Goal: Information Seeking & Learning: Learn about a topic

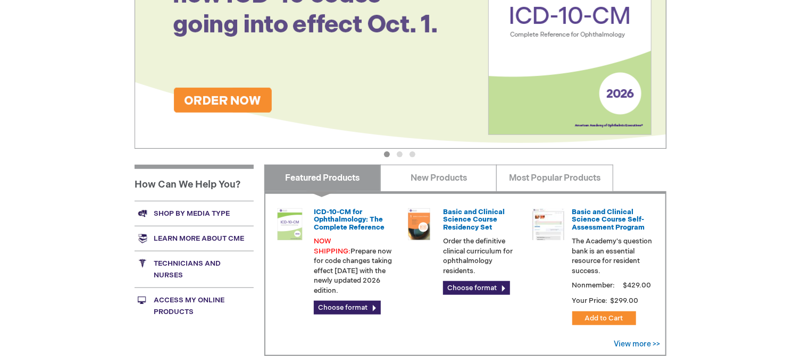
scroll to position [266, 0]
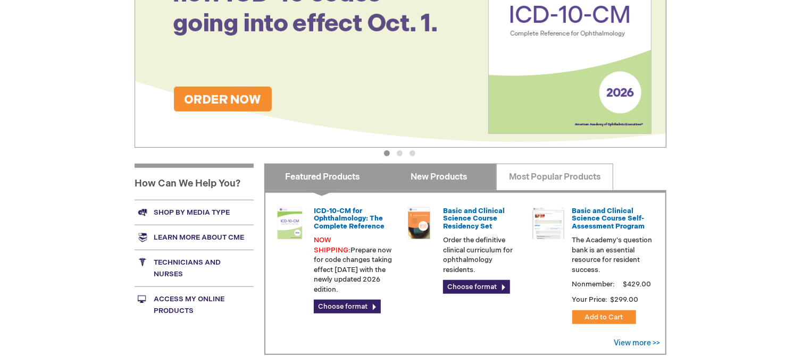
click at [432, 183] on link "New Products" at bounding box center [438, 177] width 116 height 27
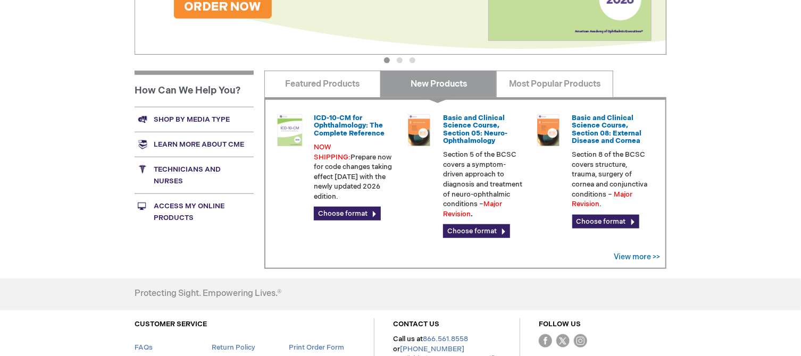
scroll to position [216, 0]
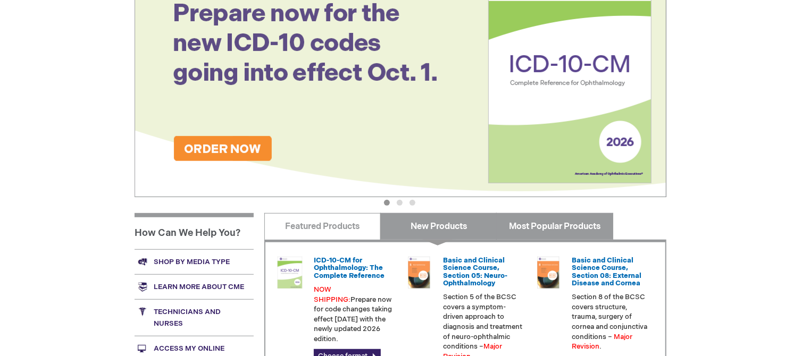
click at [524, 229] on link "Most Popular Products" at bounding box center [554, 226] width 116 height 27
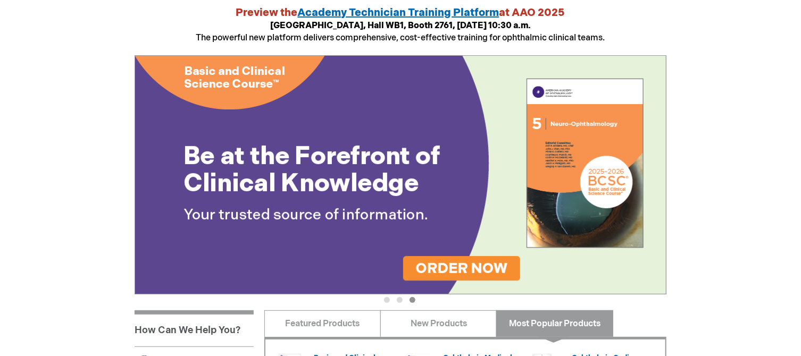
scroll to position [0, 0]
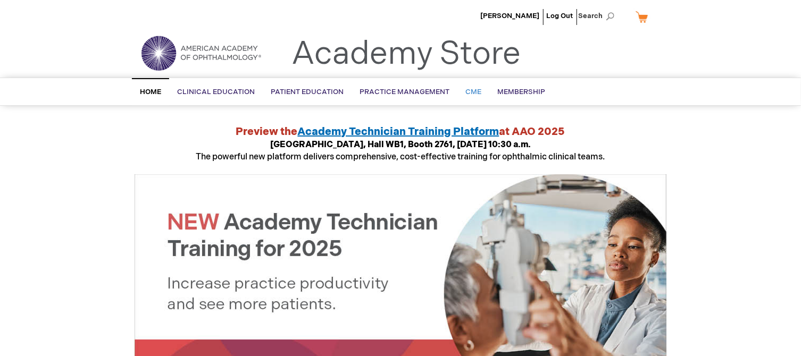
click at [468, 90] on span "CME" at bounding box center [473, 92] width 16 height 9
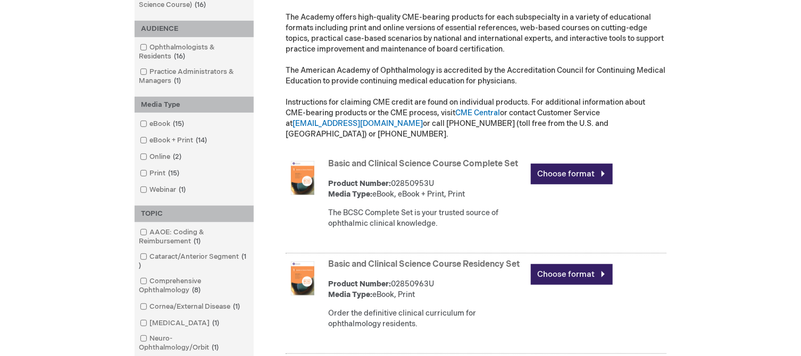
scroll to position [213, 0]
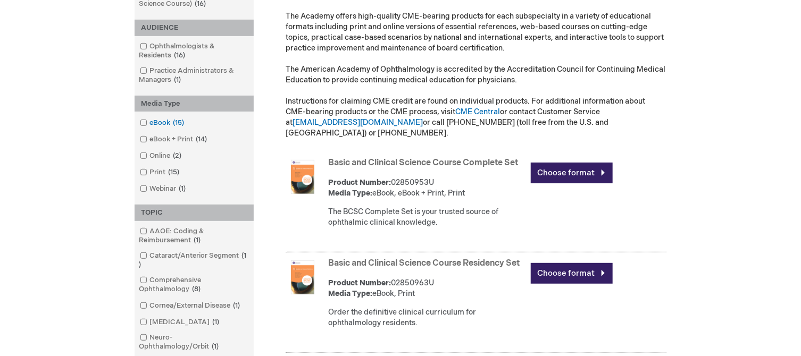
click at [149, 124] on span at bounding box center [149, 123] width 0 height 9
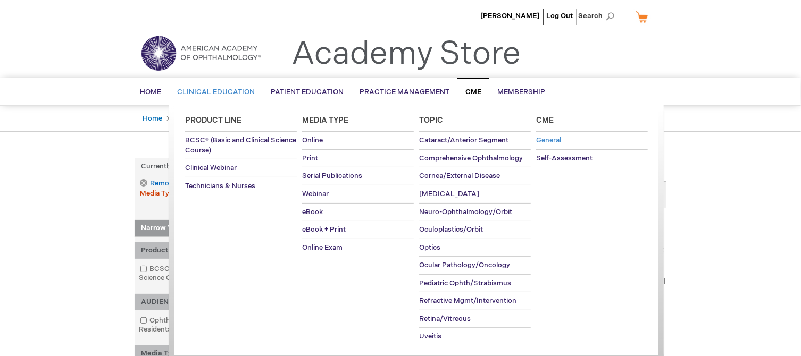
click at [539, 143] on span "General" at bounding box center [548, 140] width 25 height 9
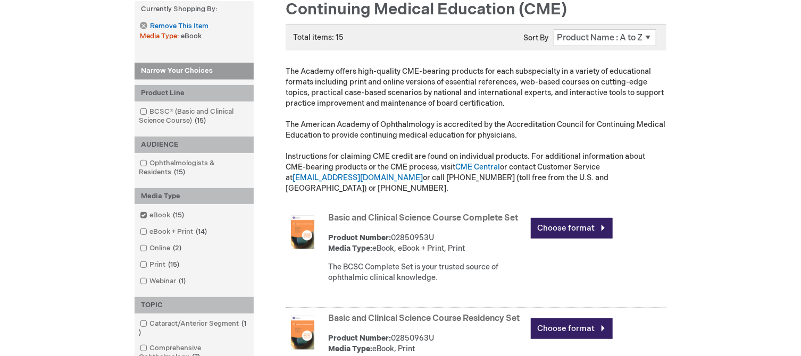
scroll to position [160, 0]
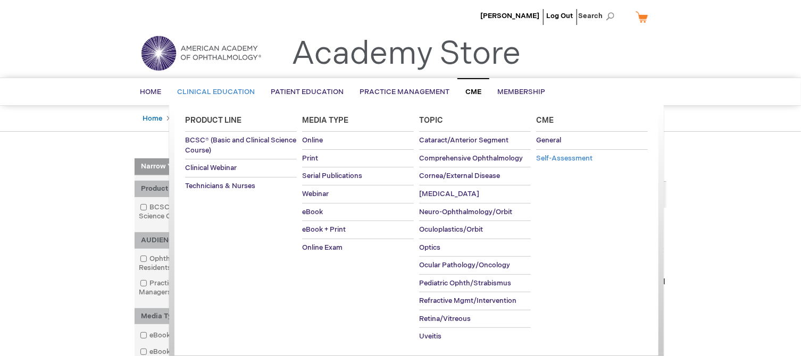
click at [551, 160] on span "Self-Assessment" at bounding box center [564, 158] width 56 height 9
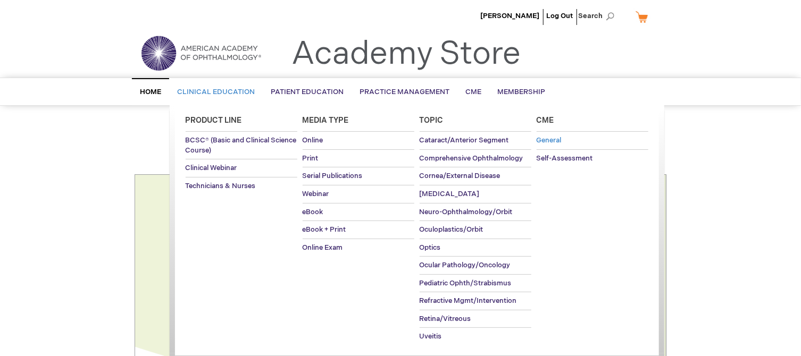
click at [557, 141] on span "General" at bounding box center [548, 140] width 25 height 9
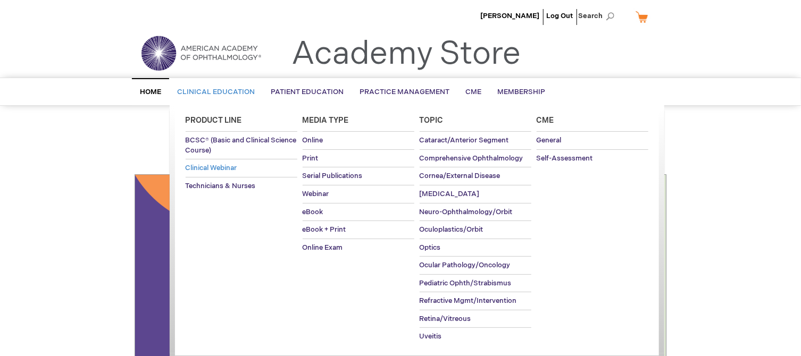
click at [239, 169] on link "Clinical Webinar" at bounding box center [242, 169] width 112 height 18
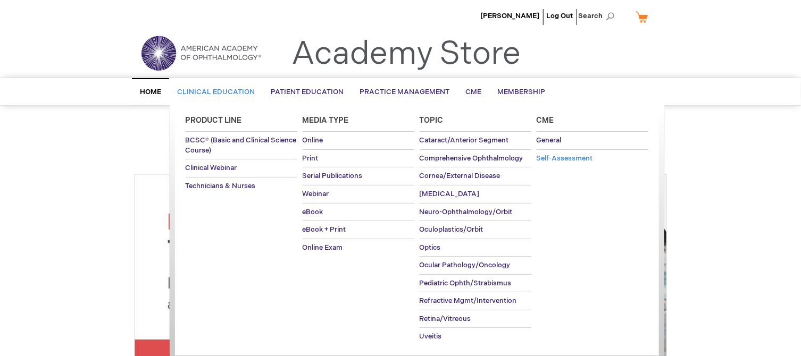
click at [584, 159] on span "Self-Assessment" at bounding box center [564, 158] width 56 height 9
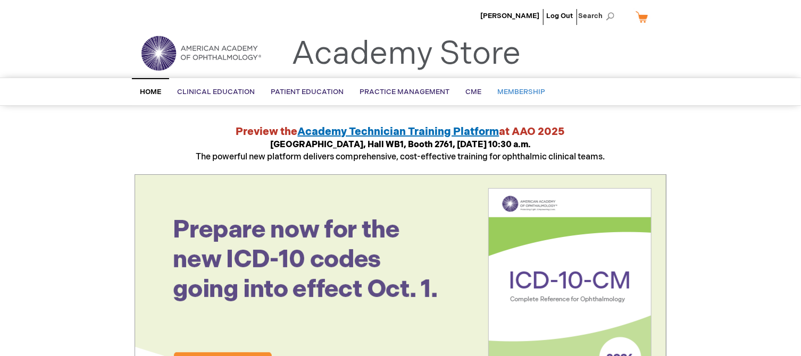
click at [531, 94] on span "Membership" at bounding box center [521, 92] width 48 height 9
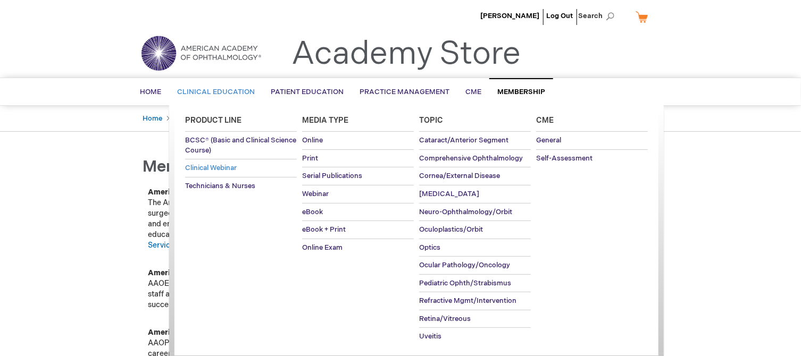
click at [213, 169] on span "Clinical Webinar" at bounding box center [211, 168] width 52 height 9
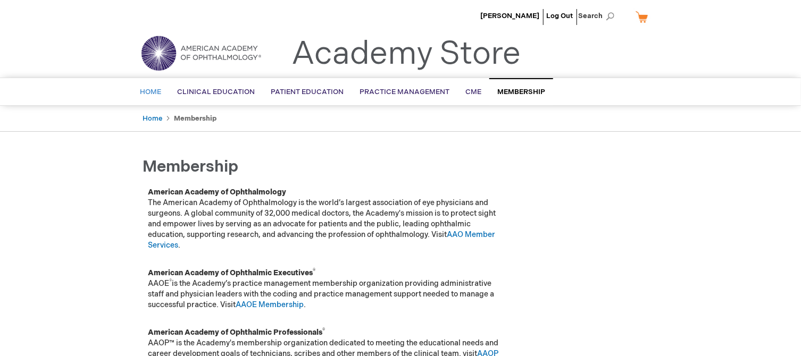
click at [158, 92] on span "Home" at bounding box center [150, 92] width 21 height 9
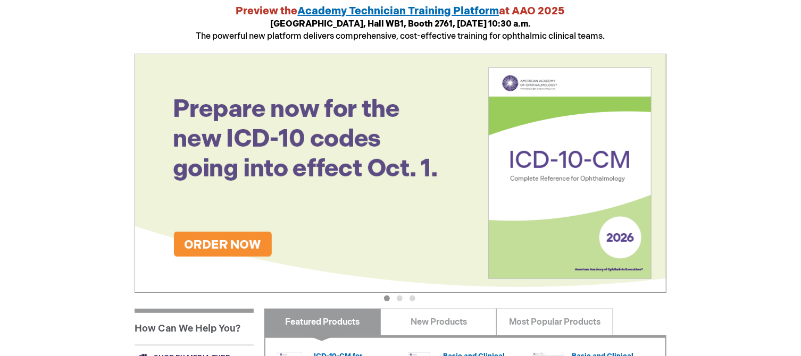
scroll to position [319, 0]
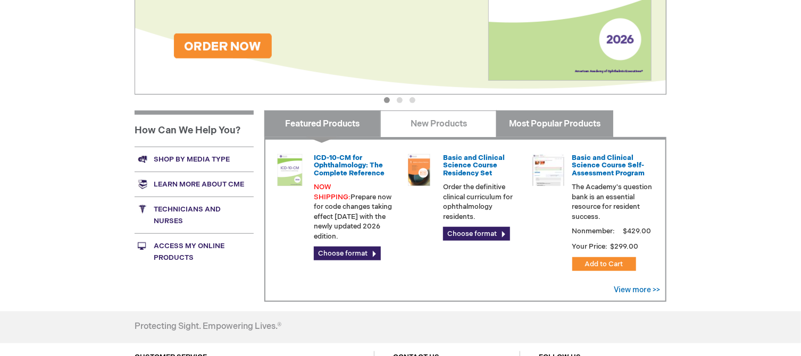
click at [515, 115] on link "Most Popular Products" at bounding box center [554, 124] width 116 height 27
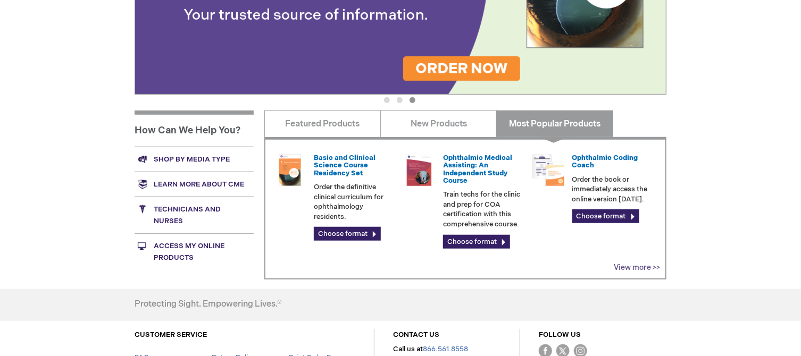
click at [641, 266] on link "View more >>" at bounding box center [637, 267] width 46 height 9
